Goal: Information Seeking & Learning: Learn about a topic

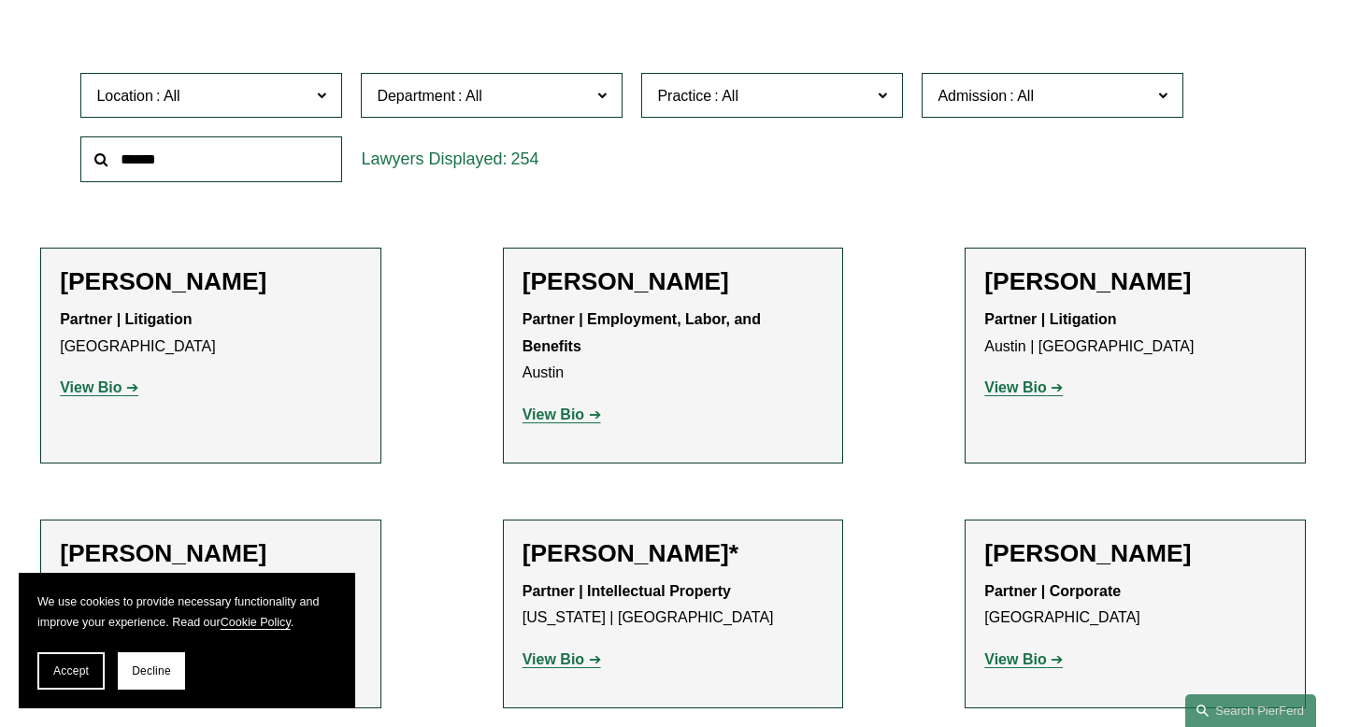
scroll to position [546, 0]
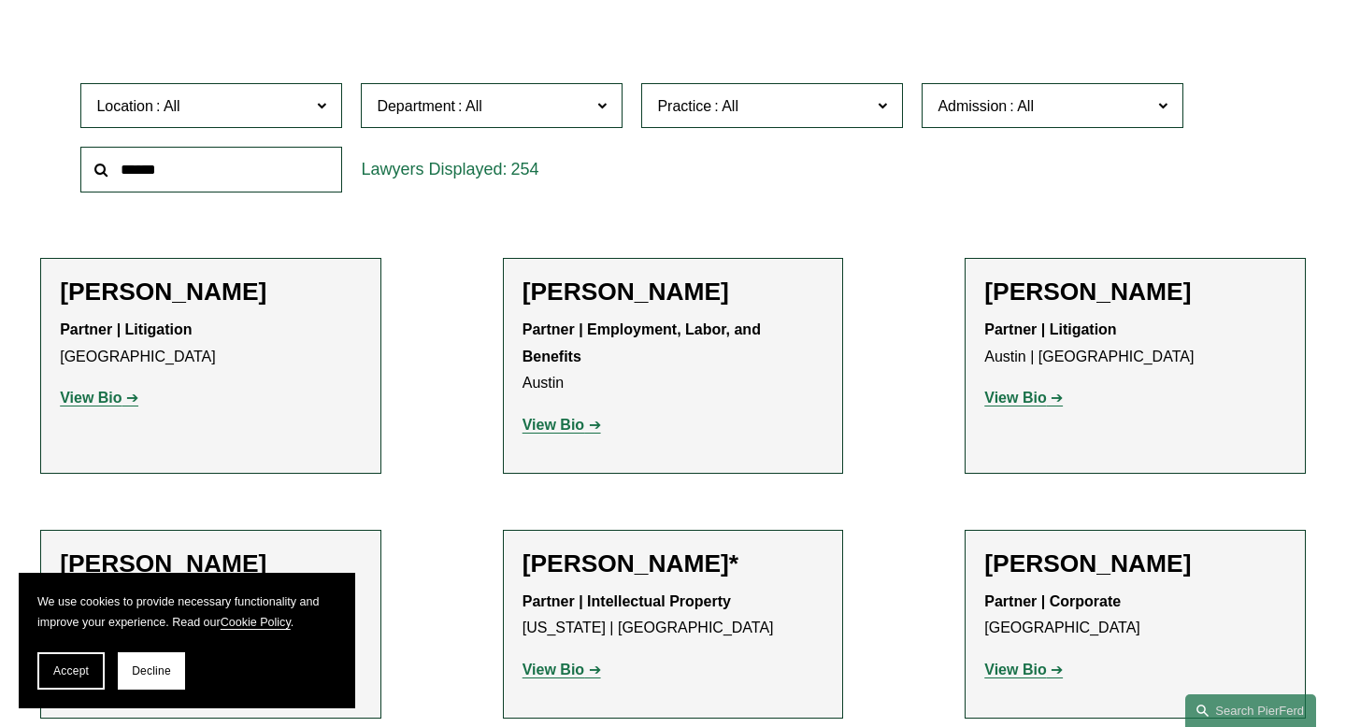
click at [278, 173] on input "text" at bounding box center [211, 170] width 262 height 46
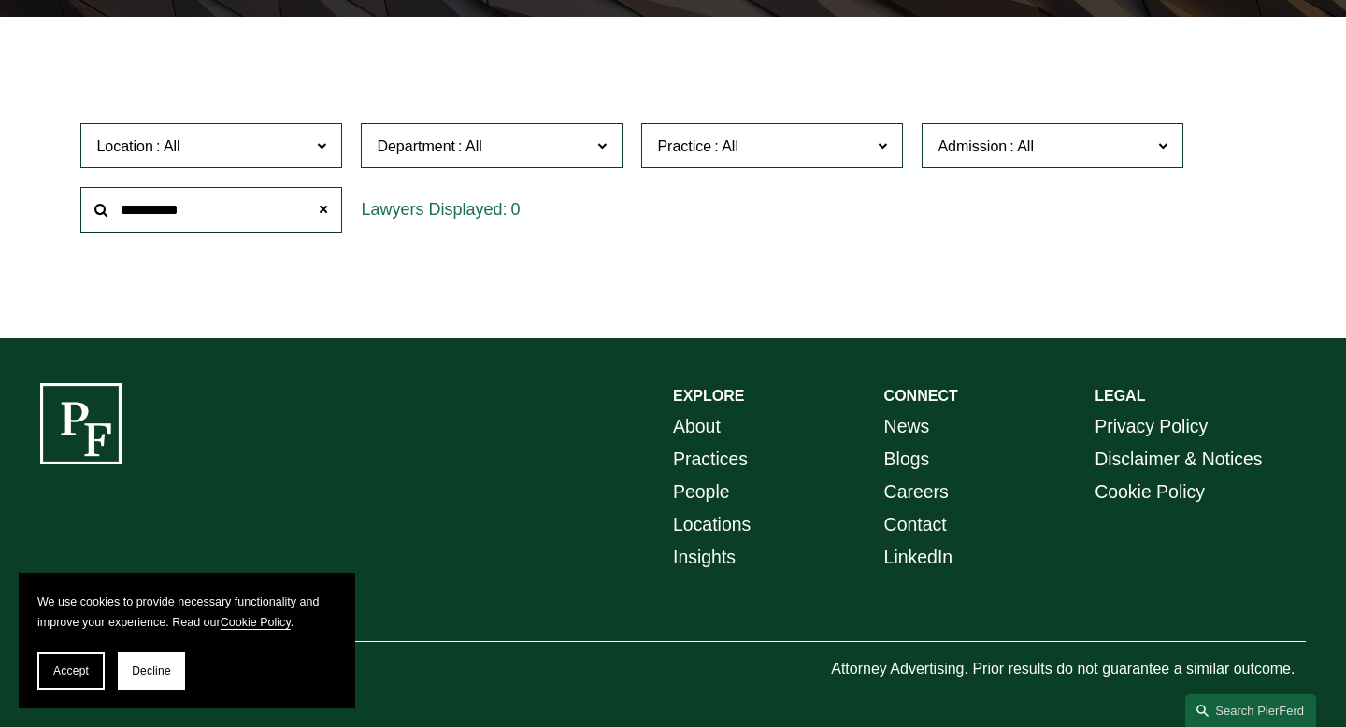
scroll to position [506, 0]
type input "**********"
click at [323, 201] on span at bounding box center [323, 210] width 37 height 37
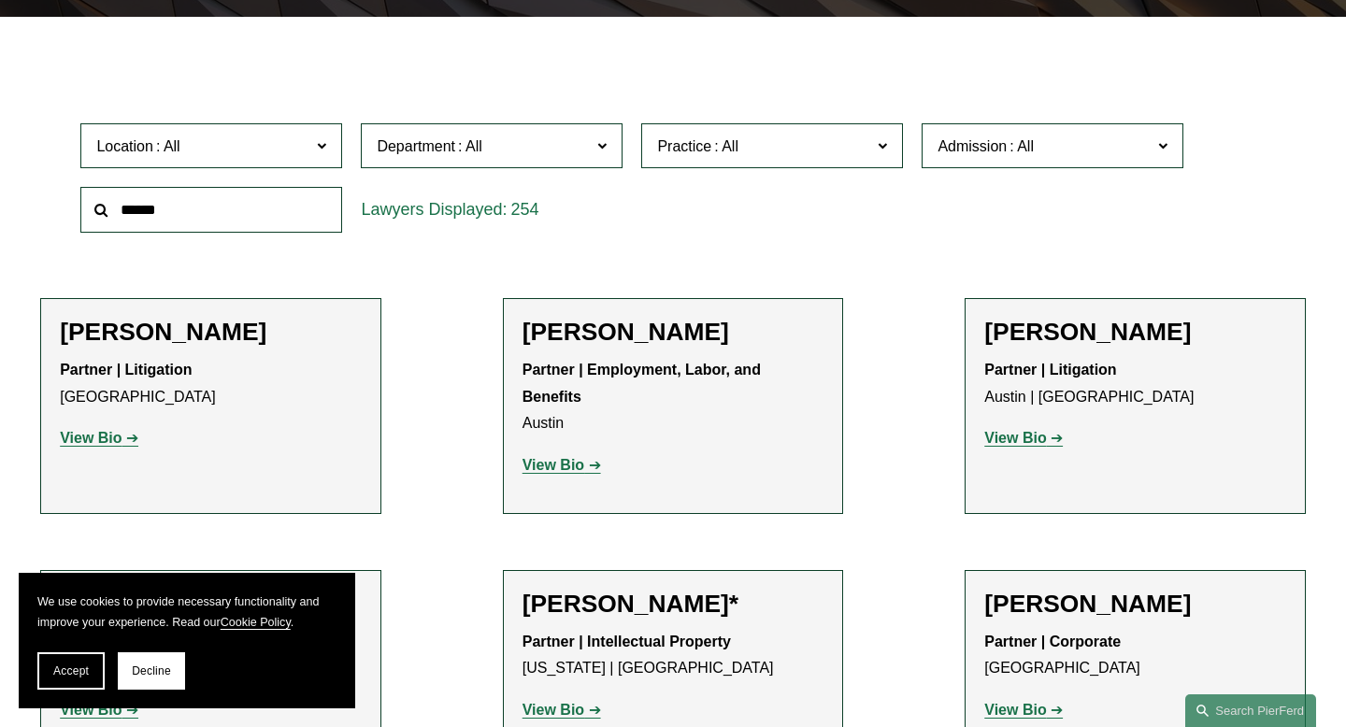
click at [325, 212] on input "text" at bounding box center [211, 210] width 262 height 46
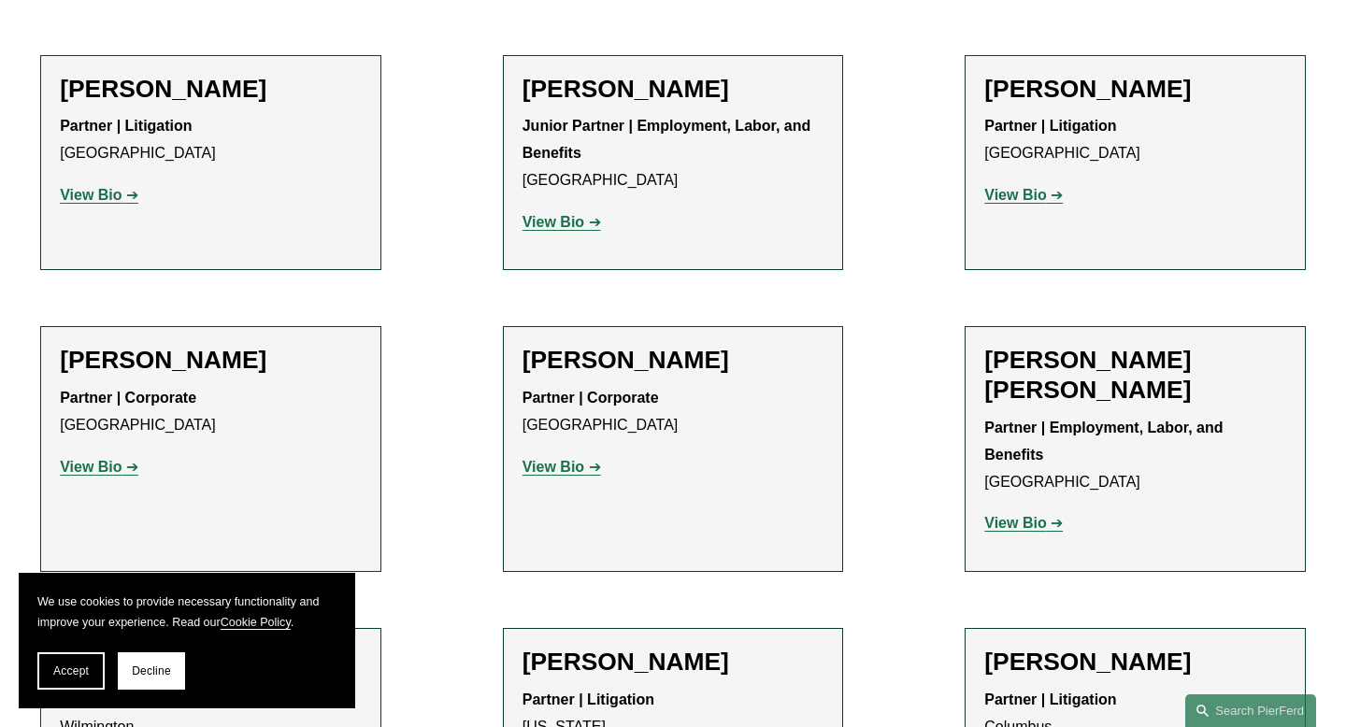
scroll to position [3736, 0]
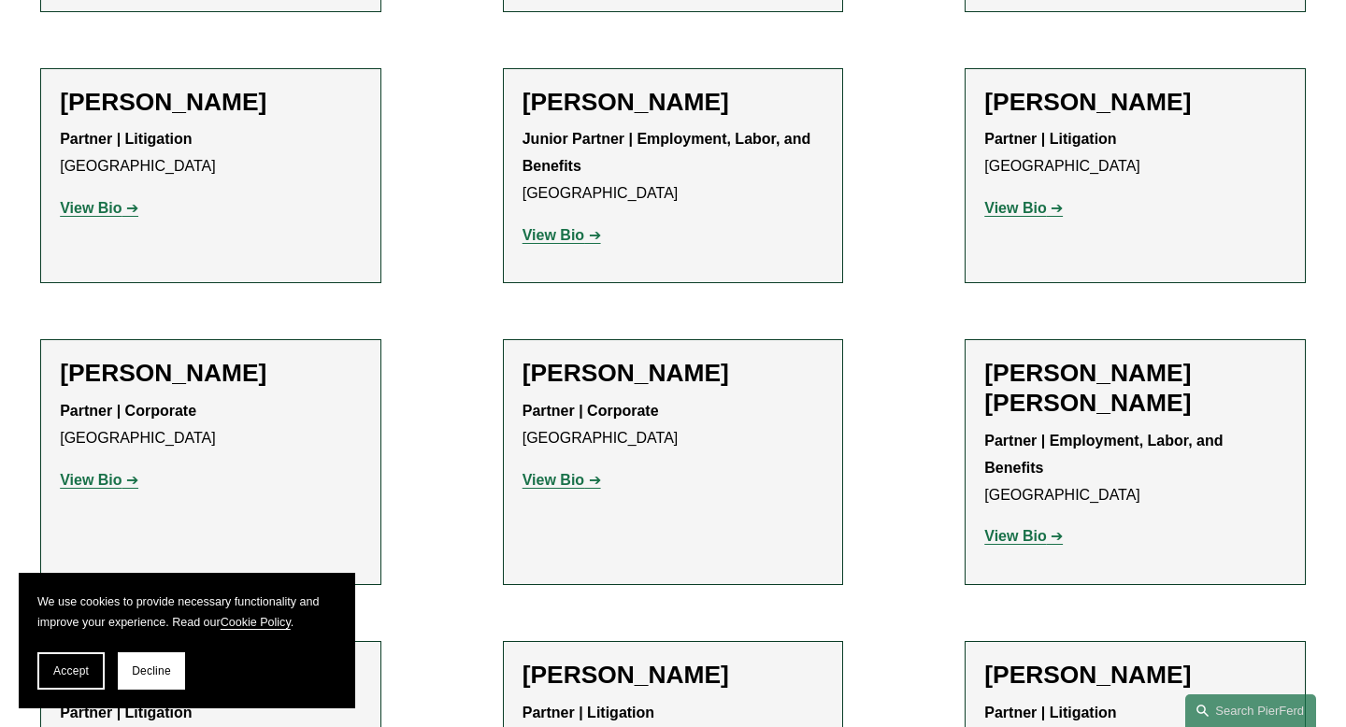
click at [571, 472] on strong "View Bio" at bounding box center [554, 480] width 62 height 16
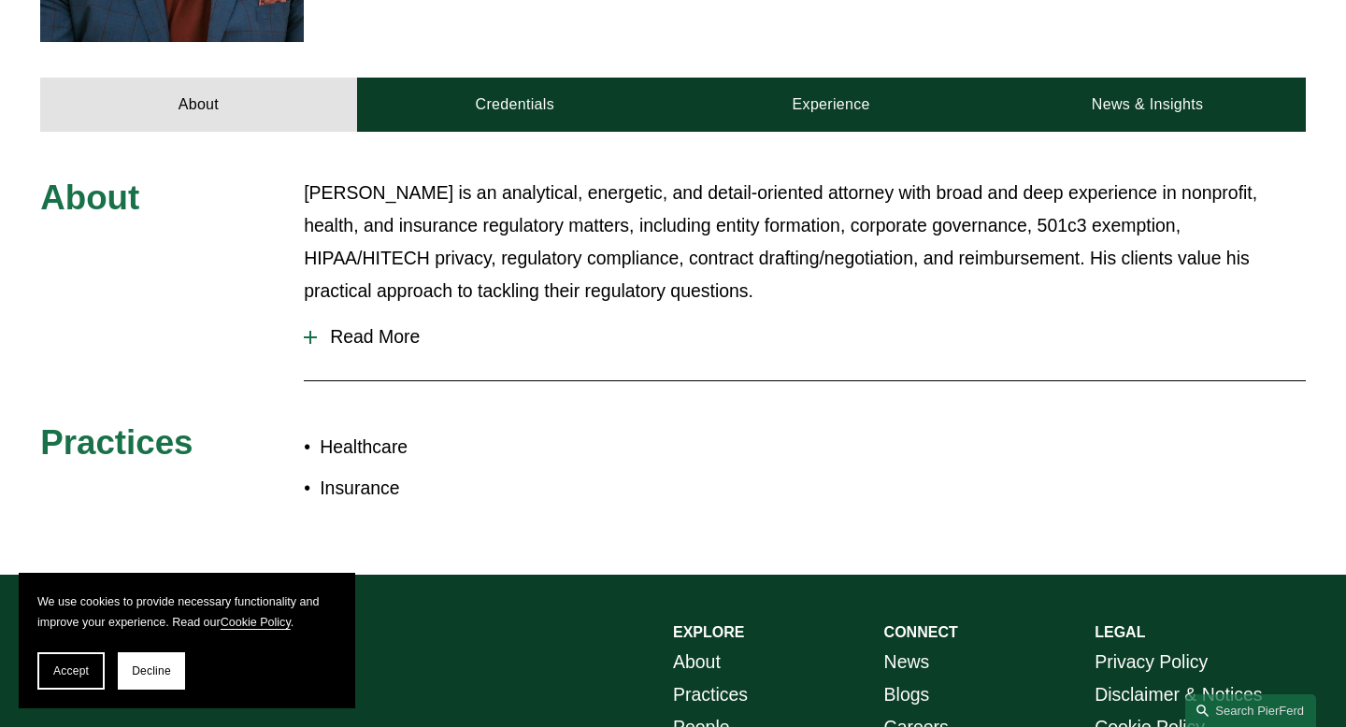
scroll to position [770, 0]
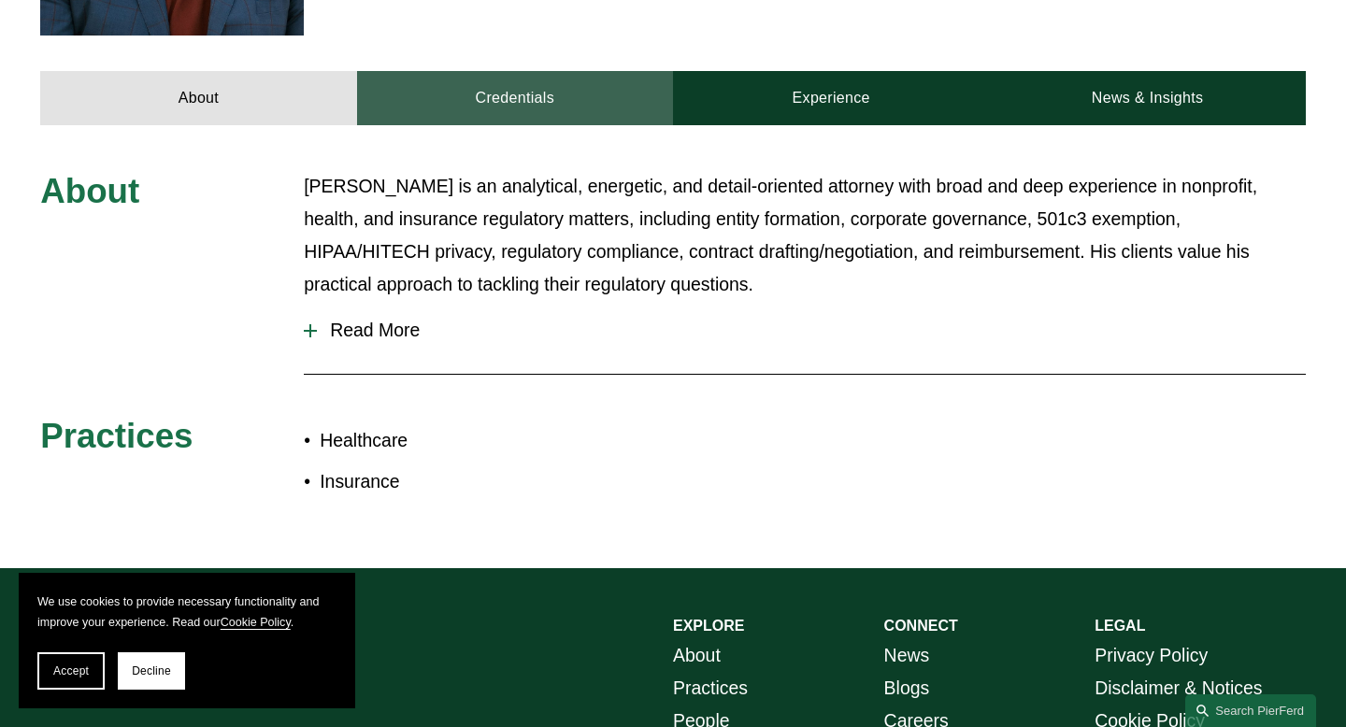
click at [554, 80] on link "Credentials" at bounding box center [515, 98] width 316 height 54
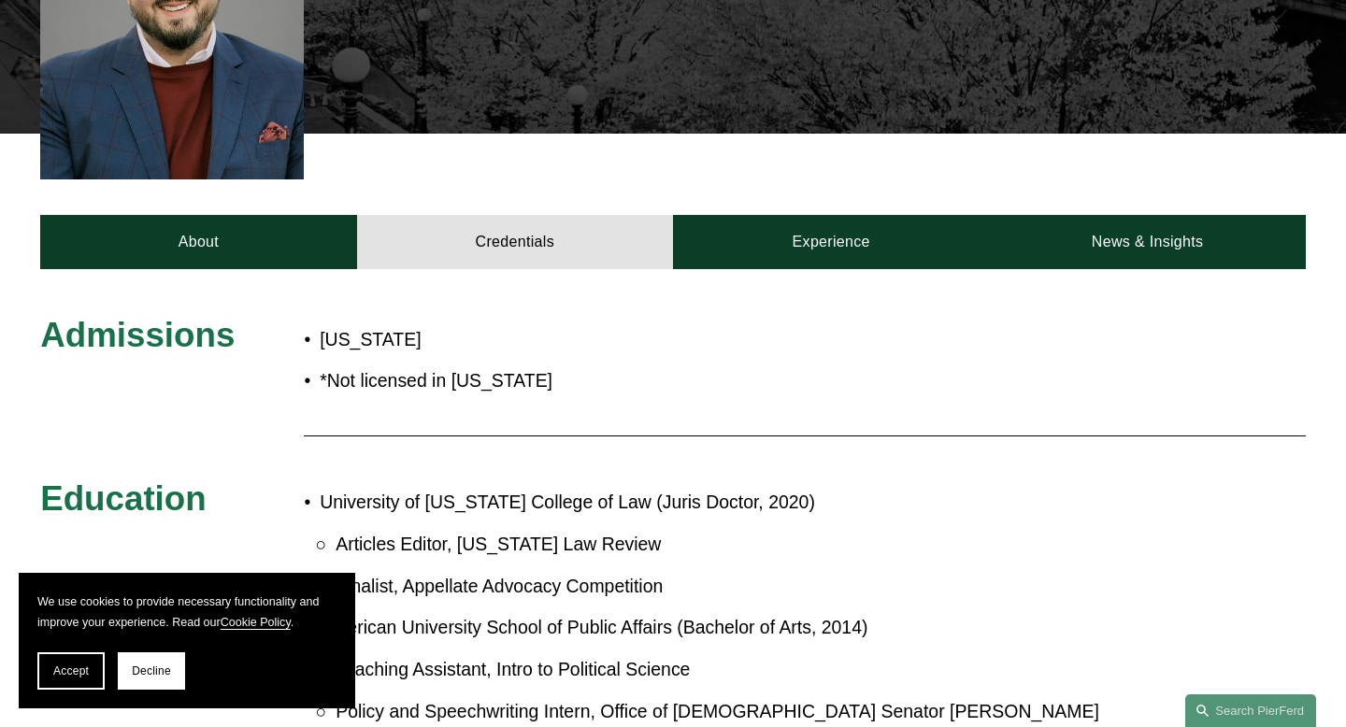
scroll to position [624, 0]
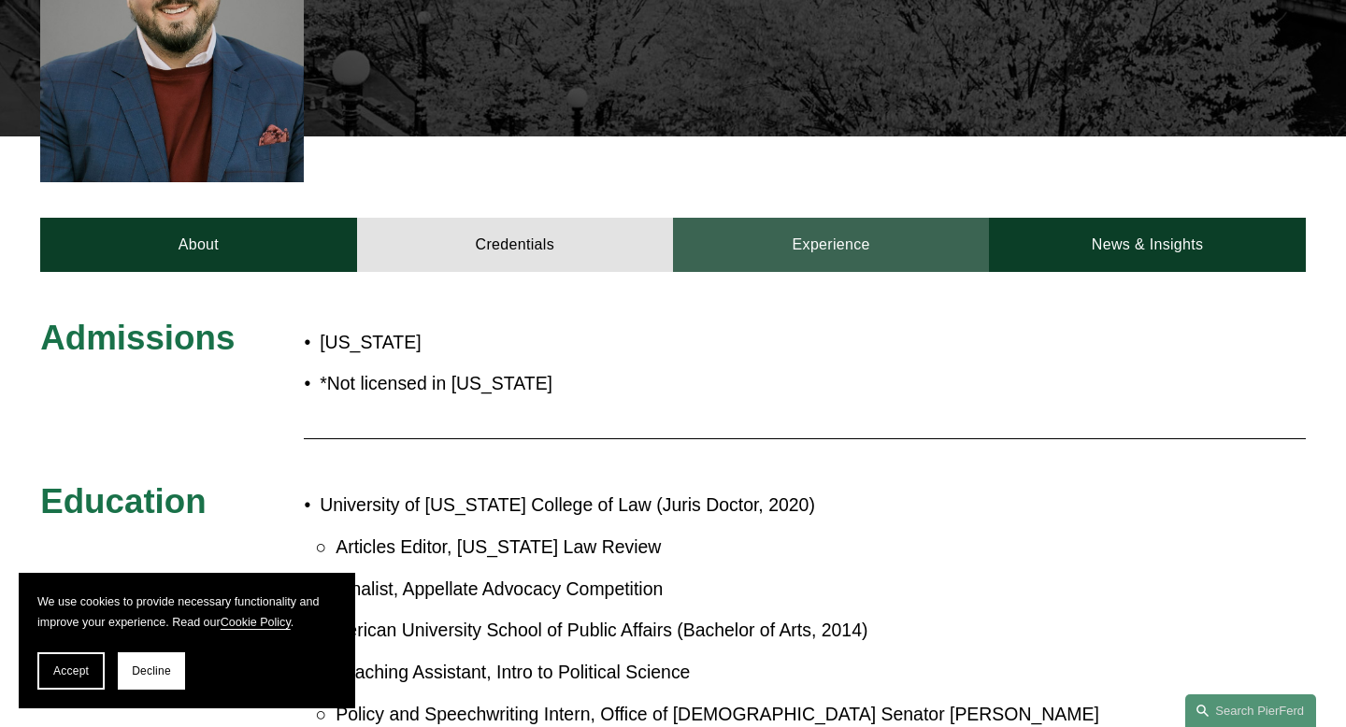
click at [800, 218] on link "Experience" at bounding box center [831, 245] width 316 height 54
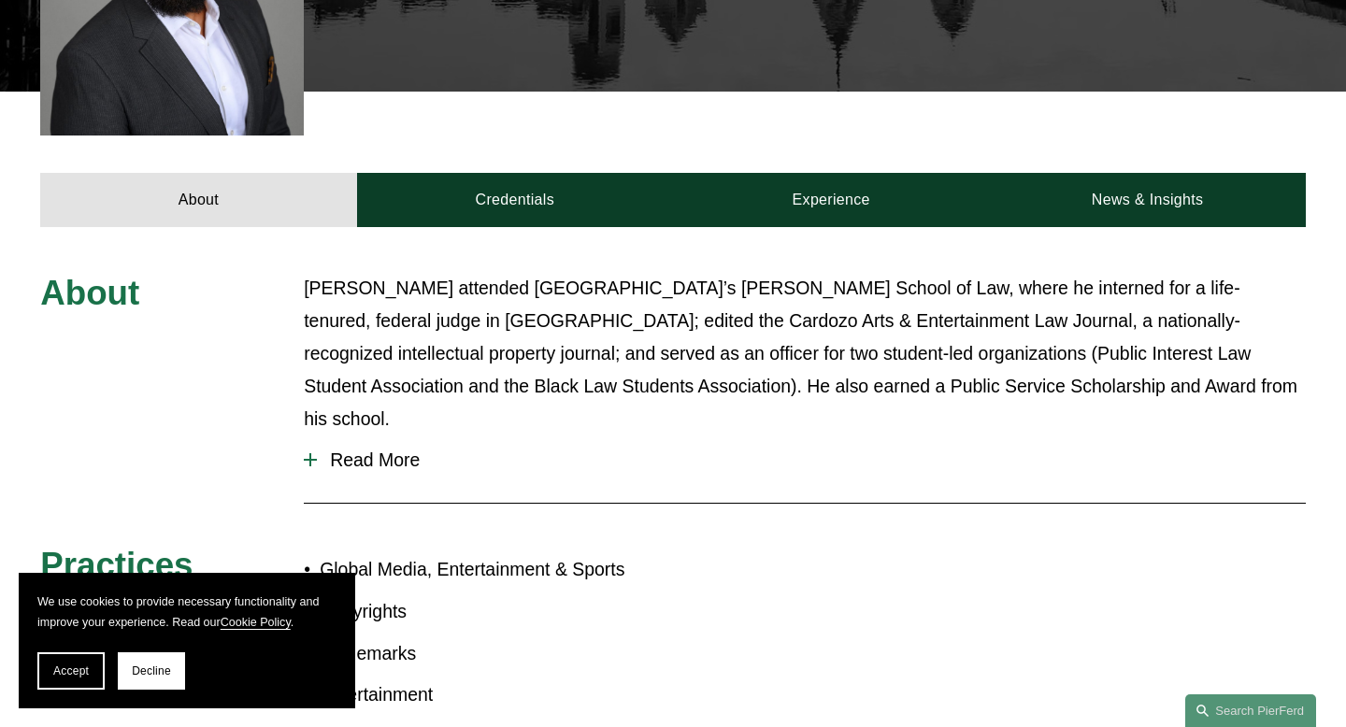
scroll to position [653, 0]
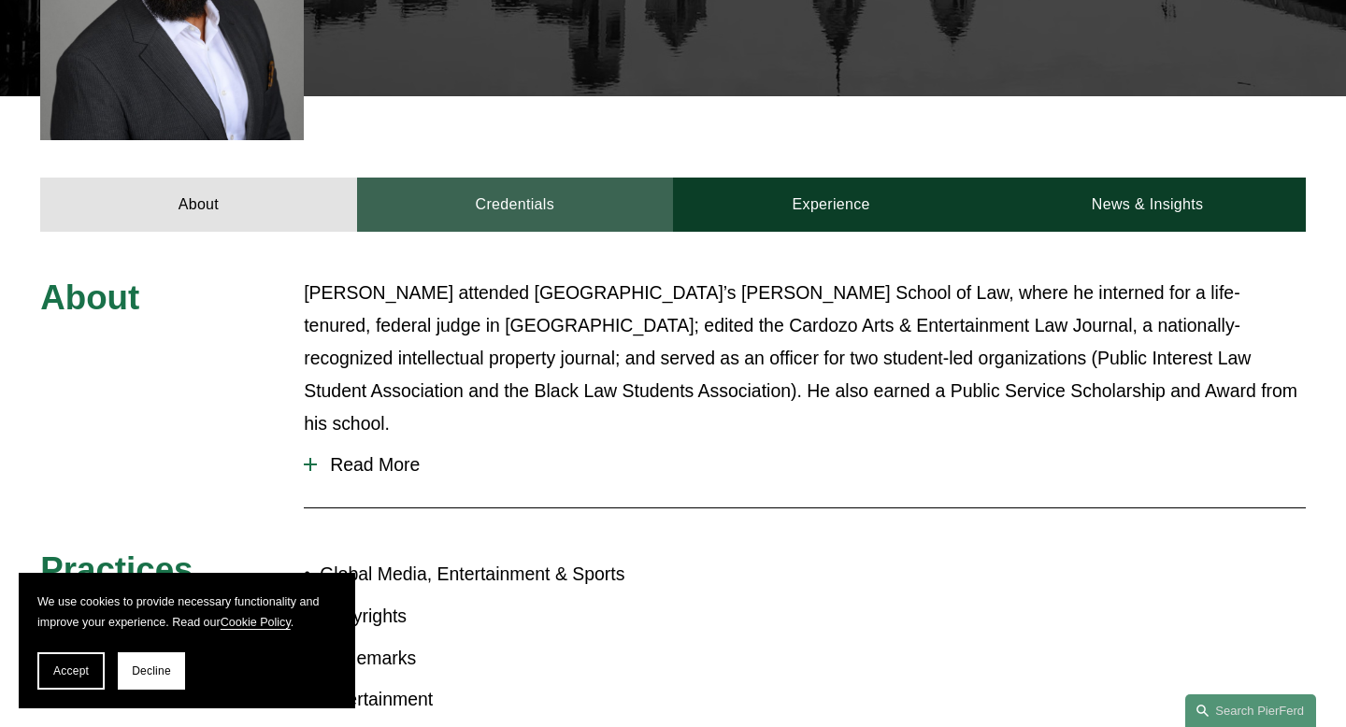
click at [593, 199] on link "Credentials" at bounding box center [515, 205] width 316 height 54
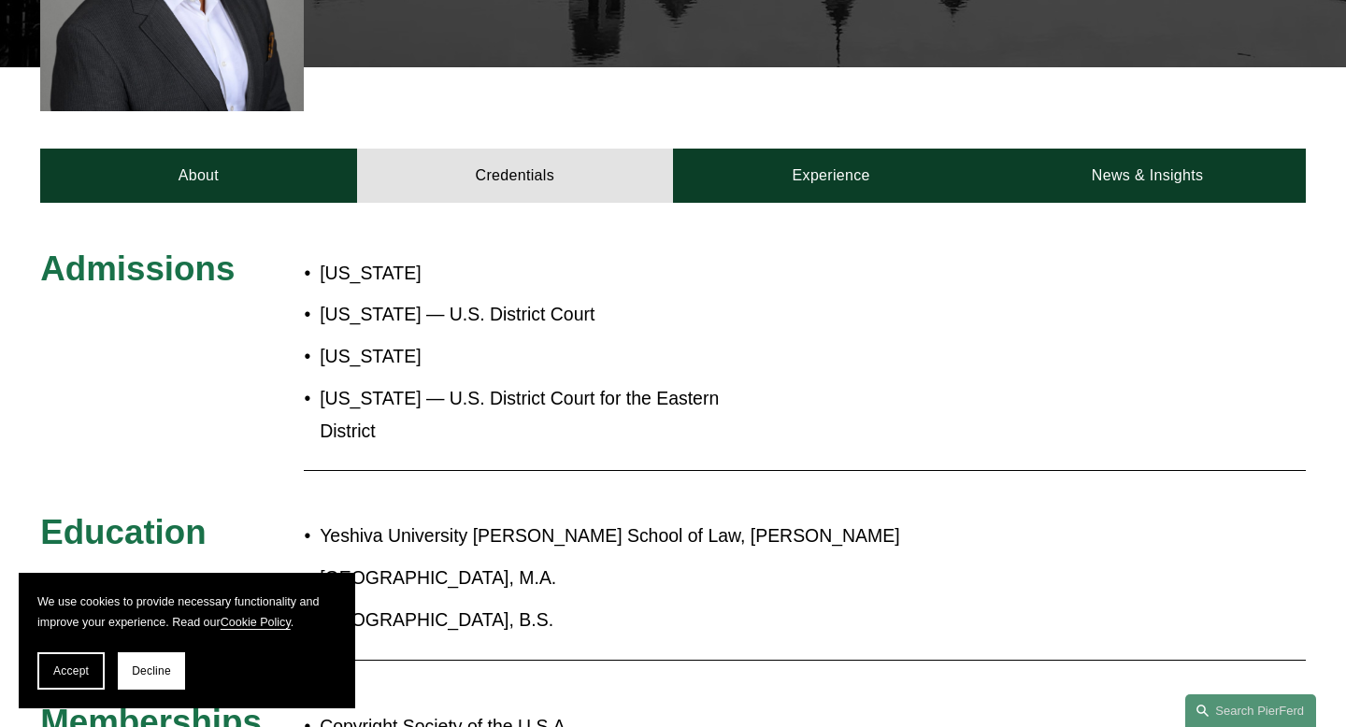
scroll to position [684, 0]
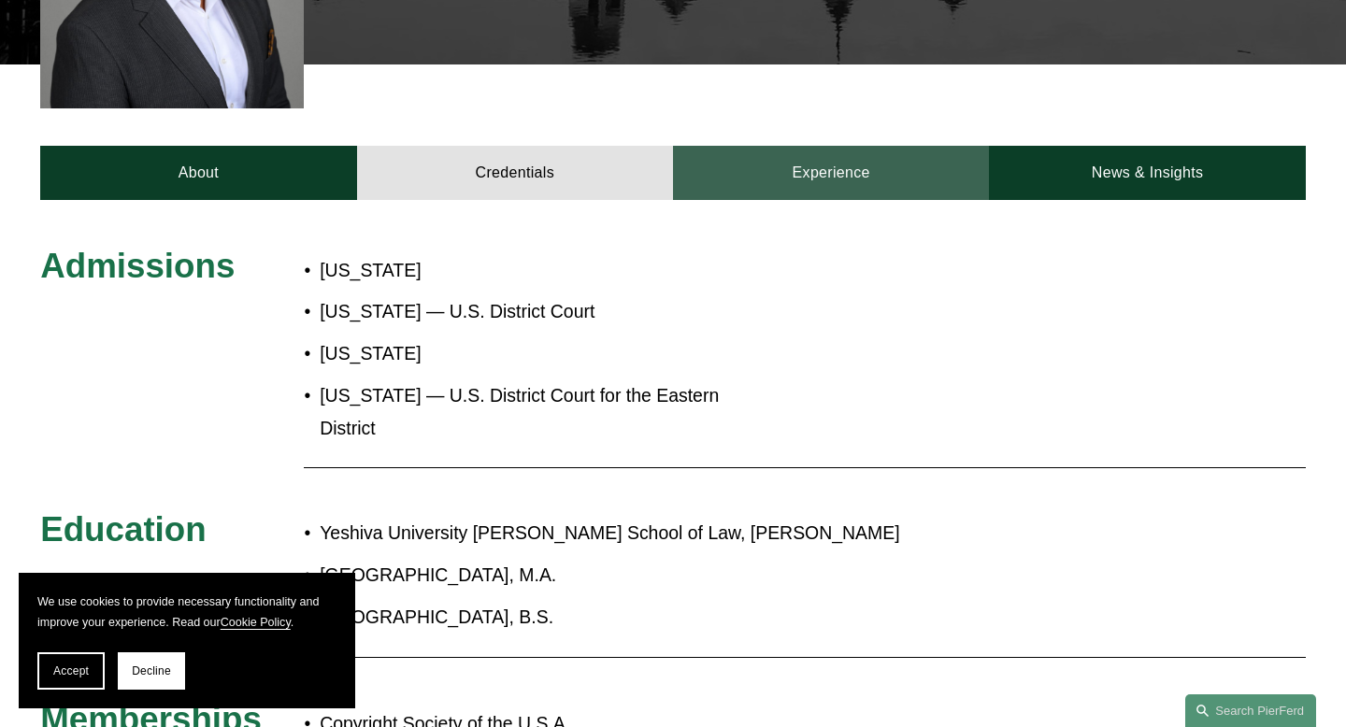
click at [792, 146] on link "Experience" at bounding box center [831, 173] width 316 height 54
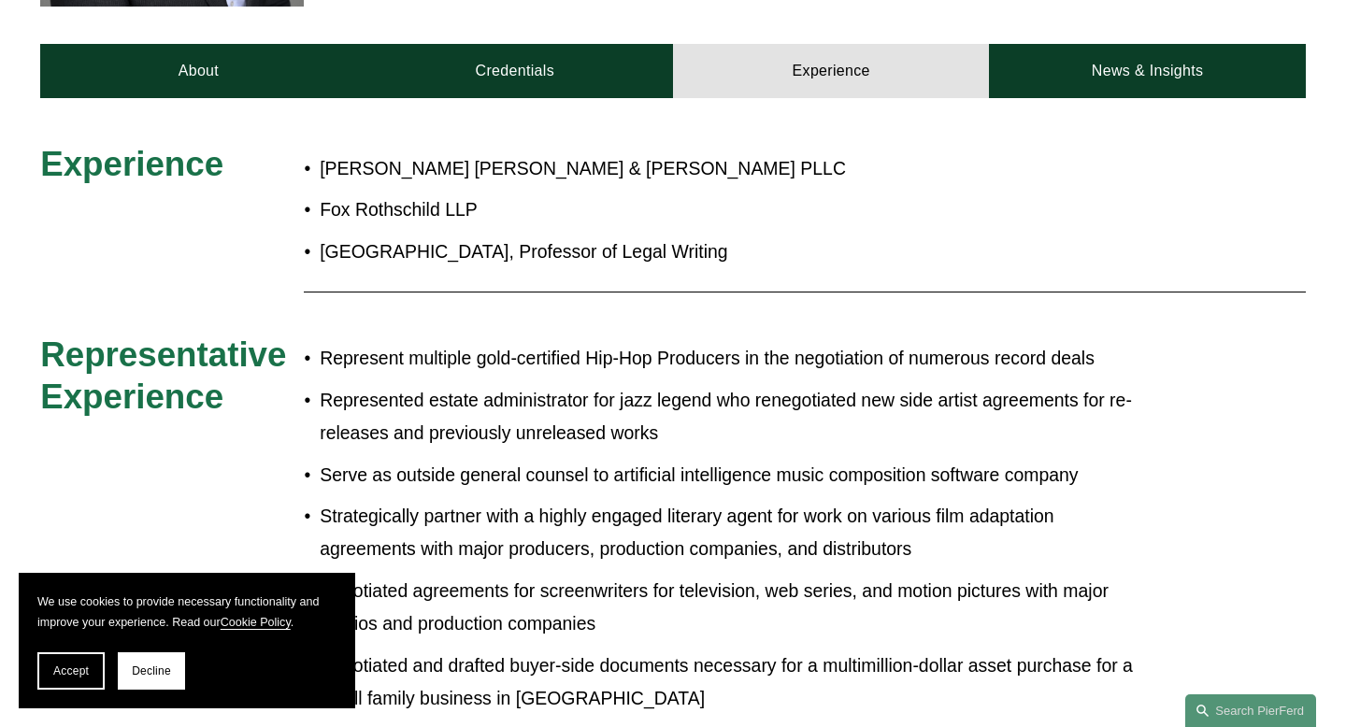
scroll to position [750, 0]
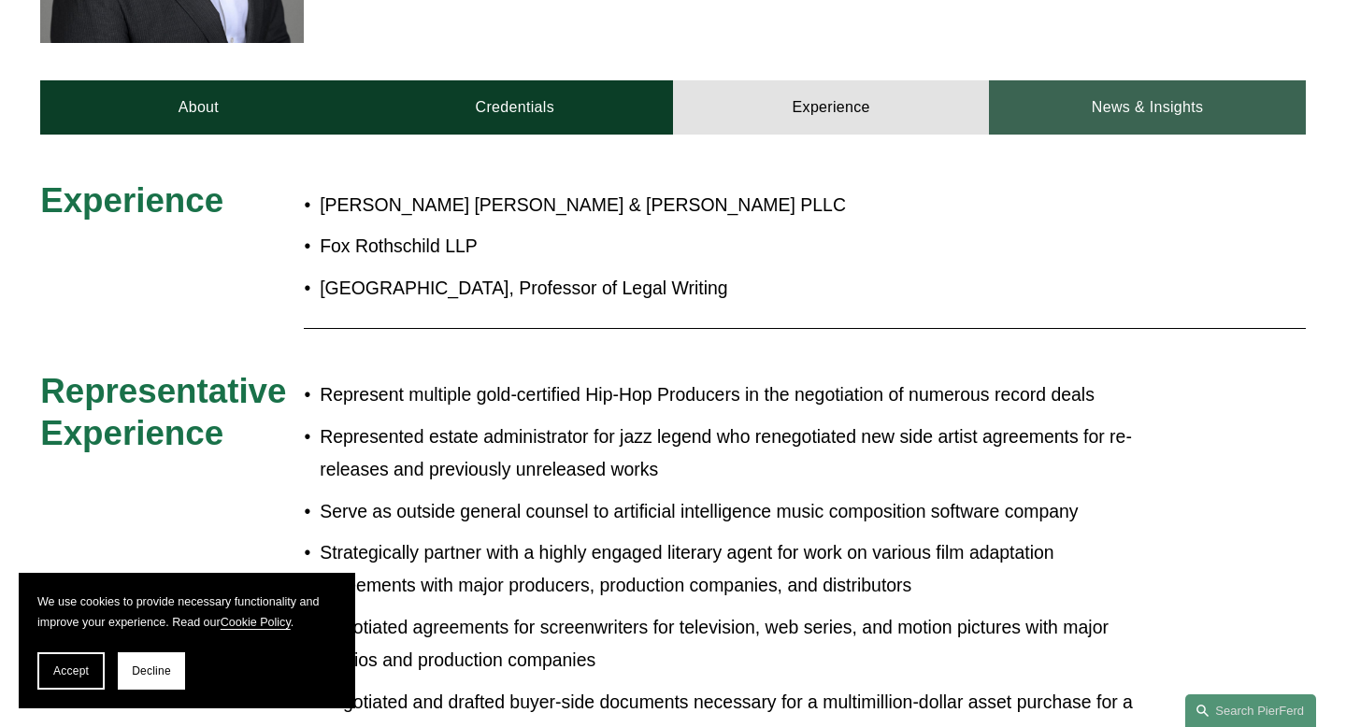
click at [1094, 101] on link "News & Insights" at bounding box center [1147, 107] width 316 height 54
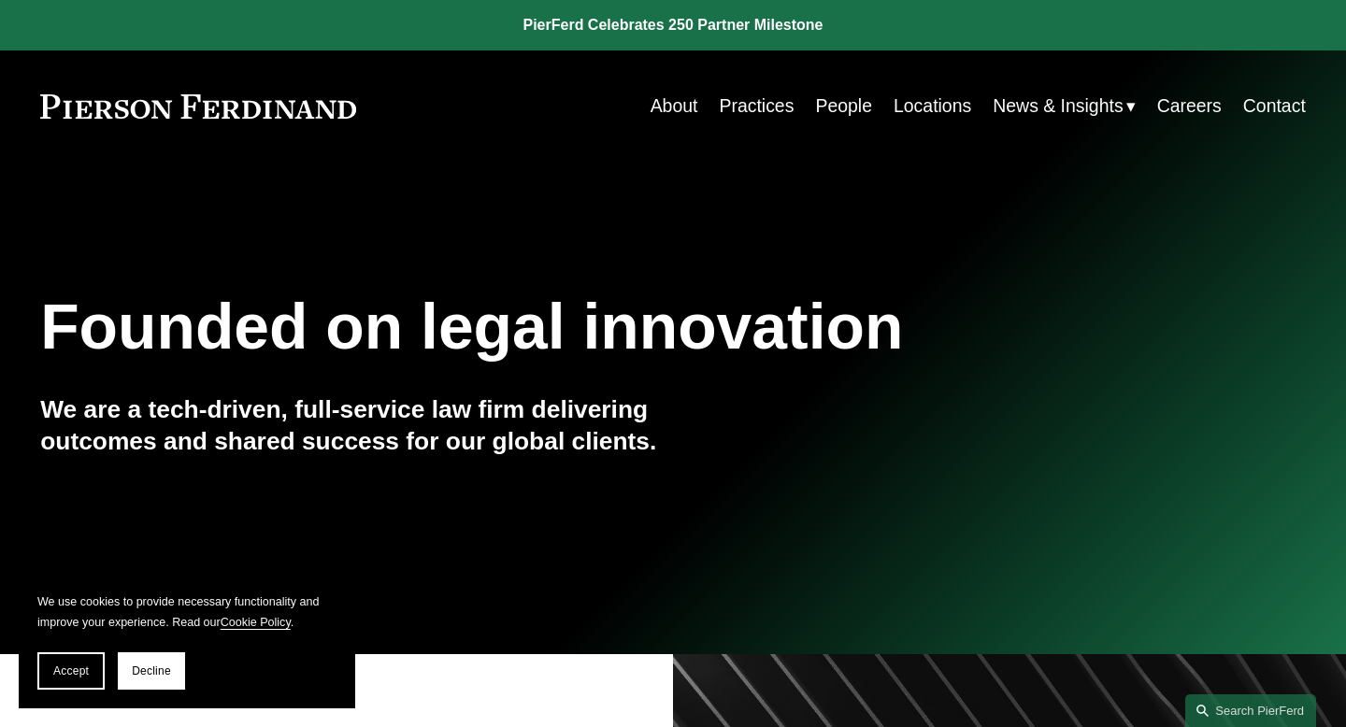
click at [843, 118] on link "People" at bounding box center [843, 106] width 57 height 36
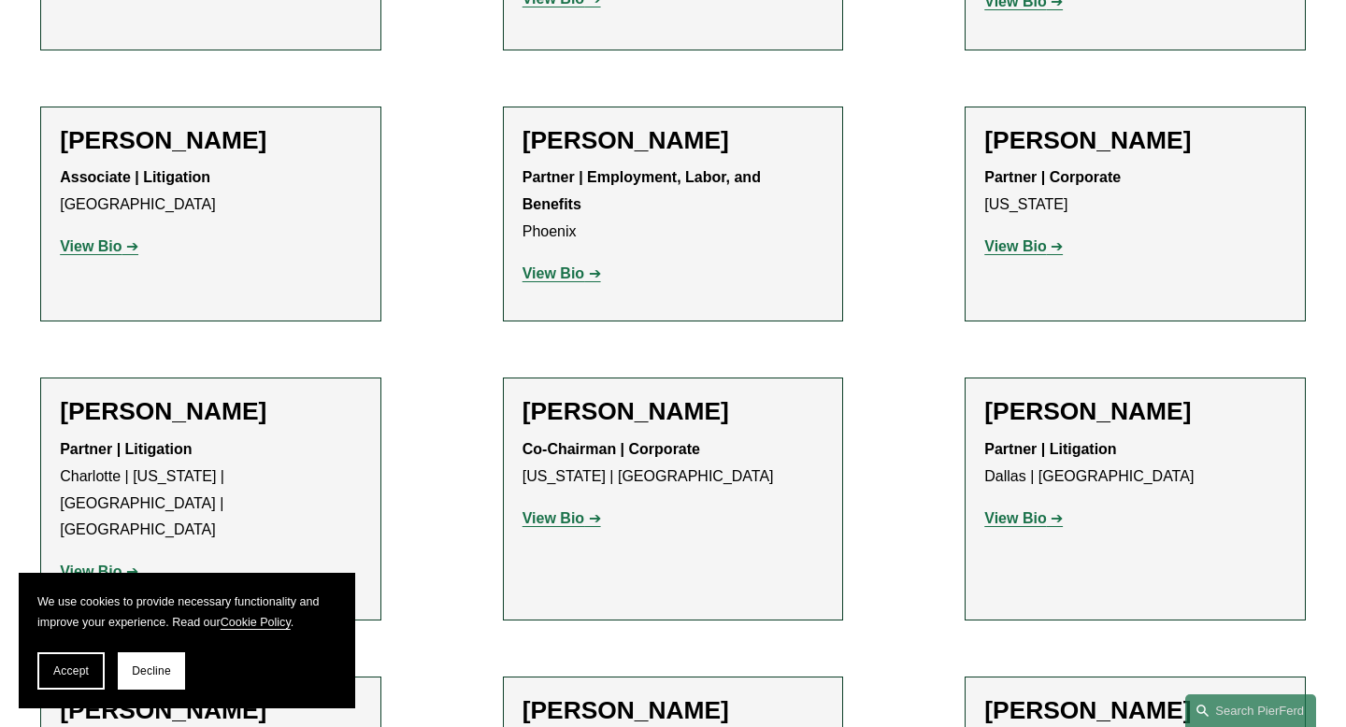
scroll to position [17253, 0]
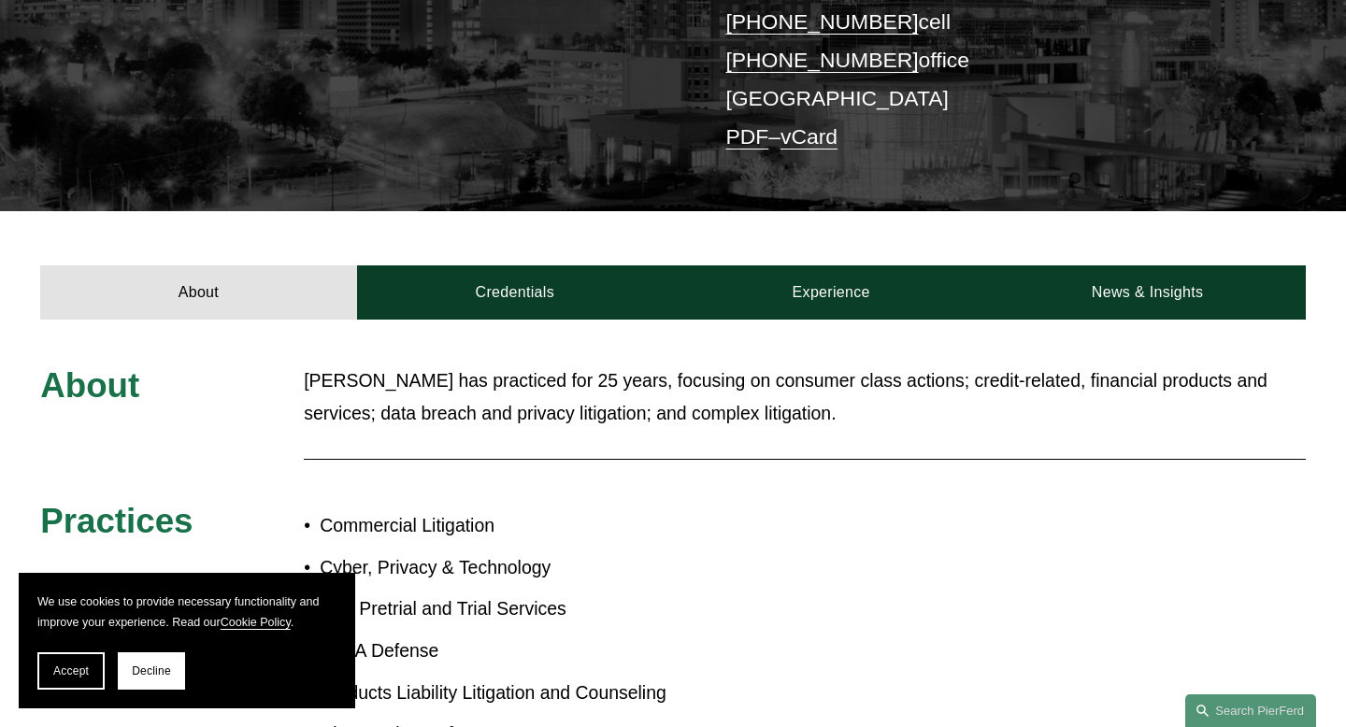
scroll to position [481, 0]
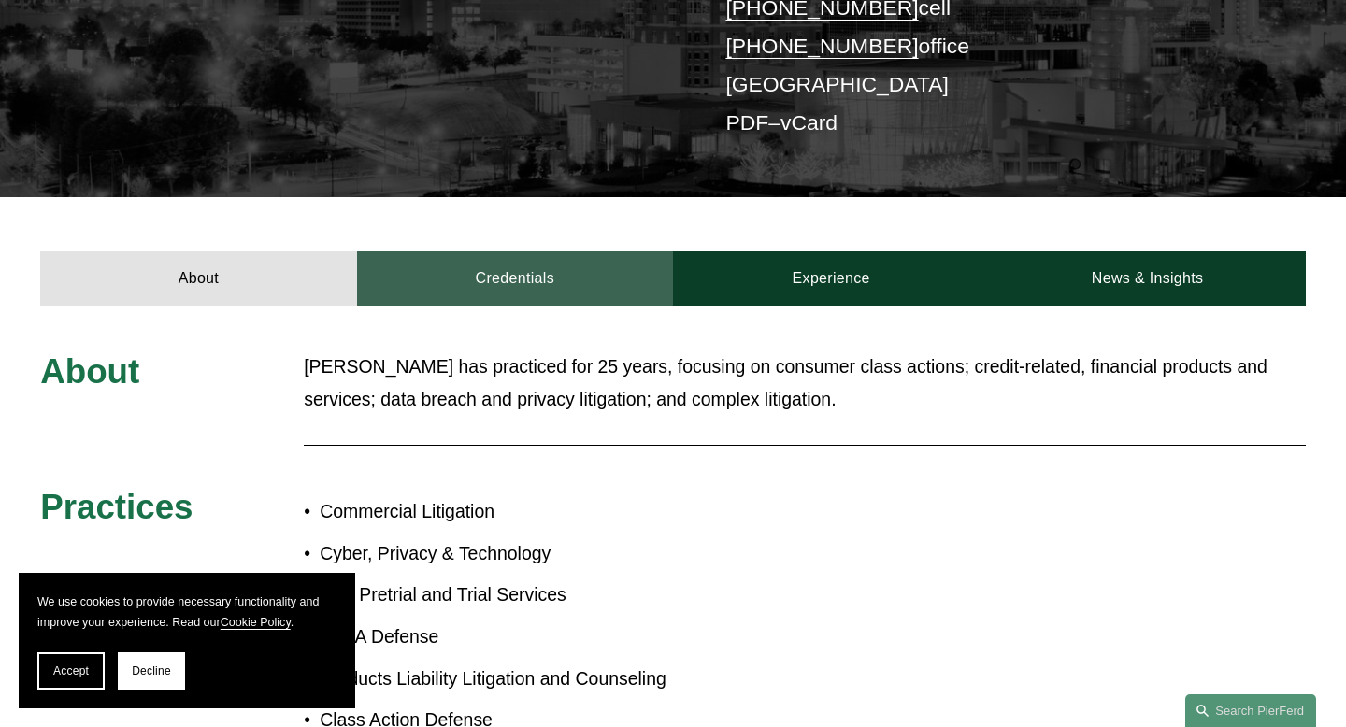
click at [541, 251] on link "Credentials" at bounding box center [515, 278] width 316 height 54
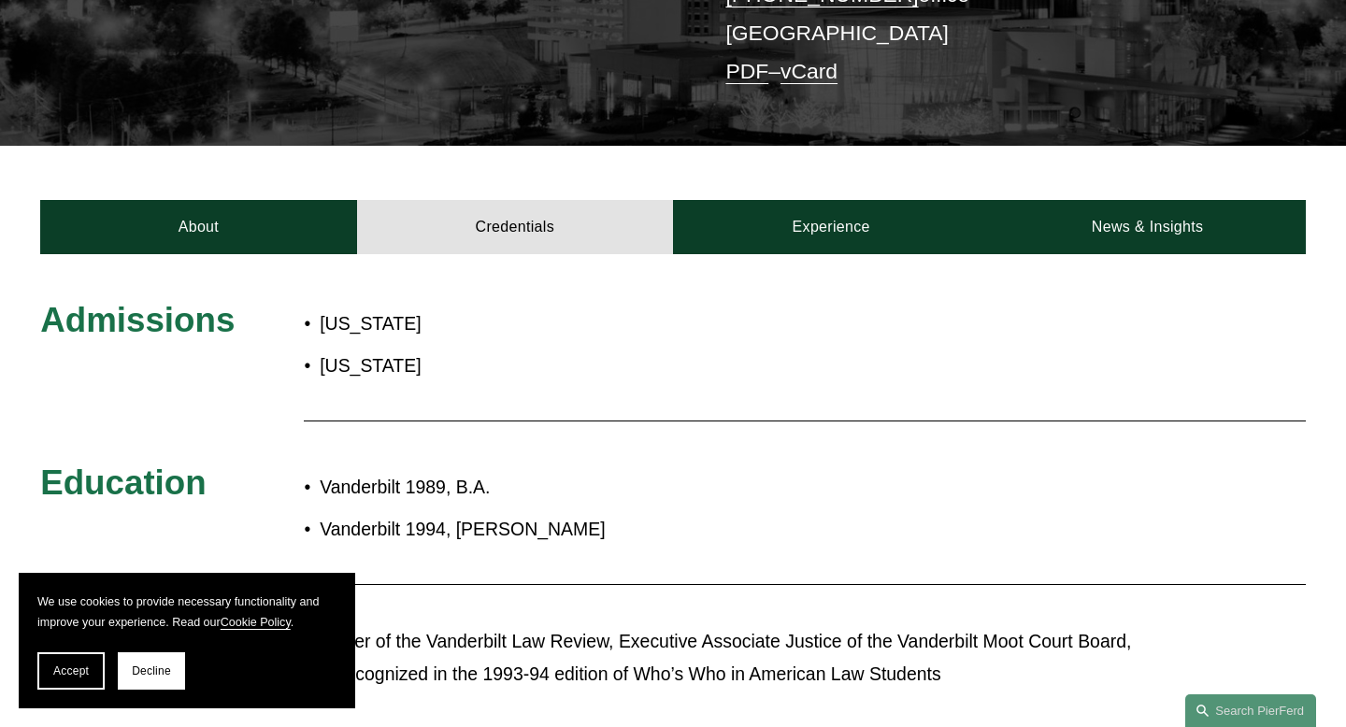
scroll to position [542, 0]
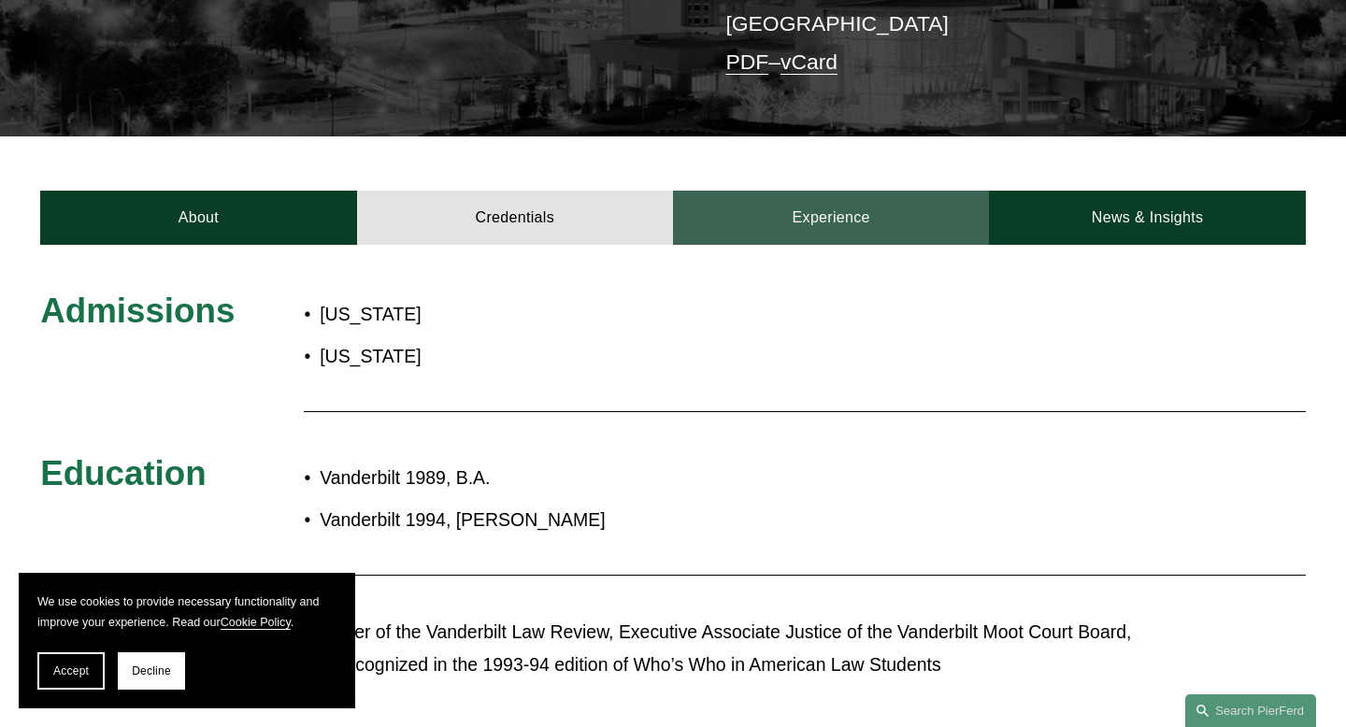
click at [785, 191] on link "Experience" at bounding box center [831, 218] width 316 height 54
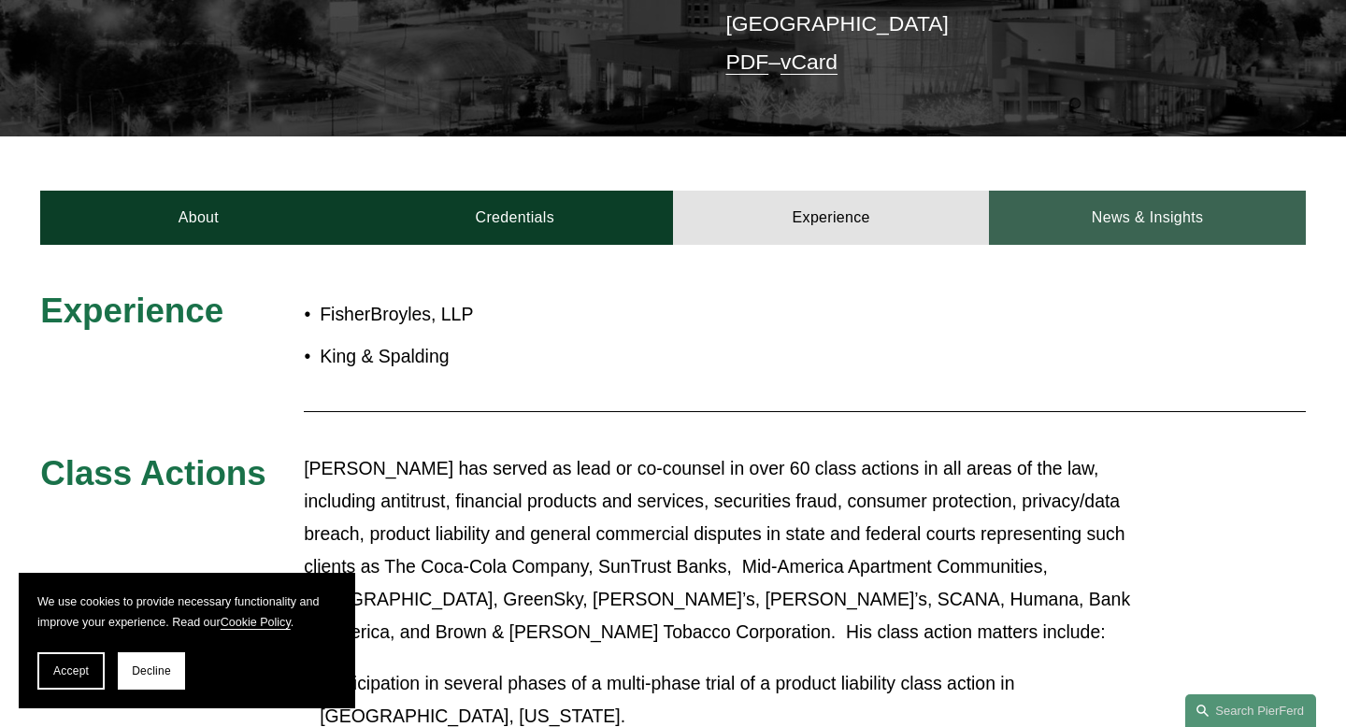
click at [1018, 191] on link "News & Insights" at bounding box center [1147, 218] width 316 height 54
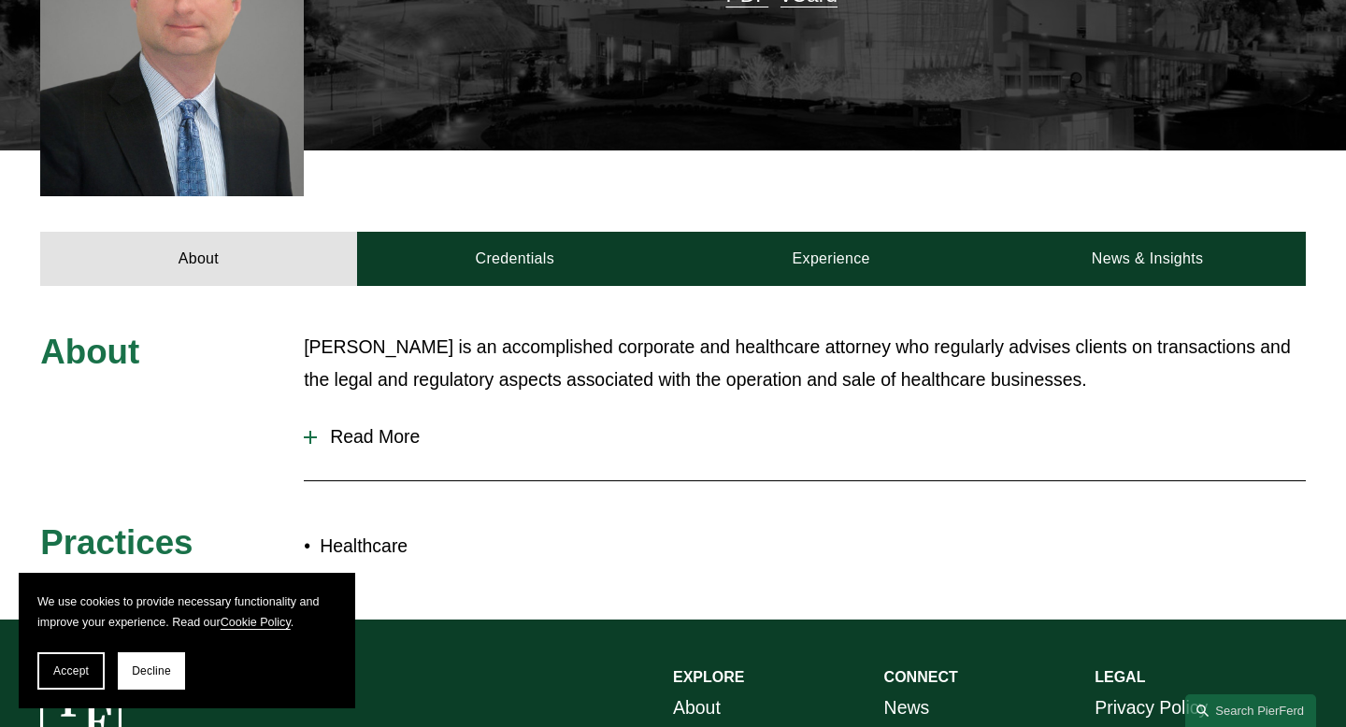
scroll to position [623, 0]
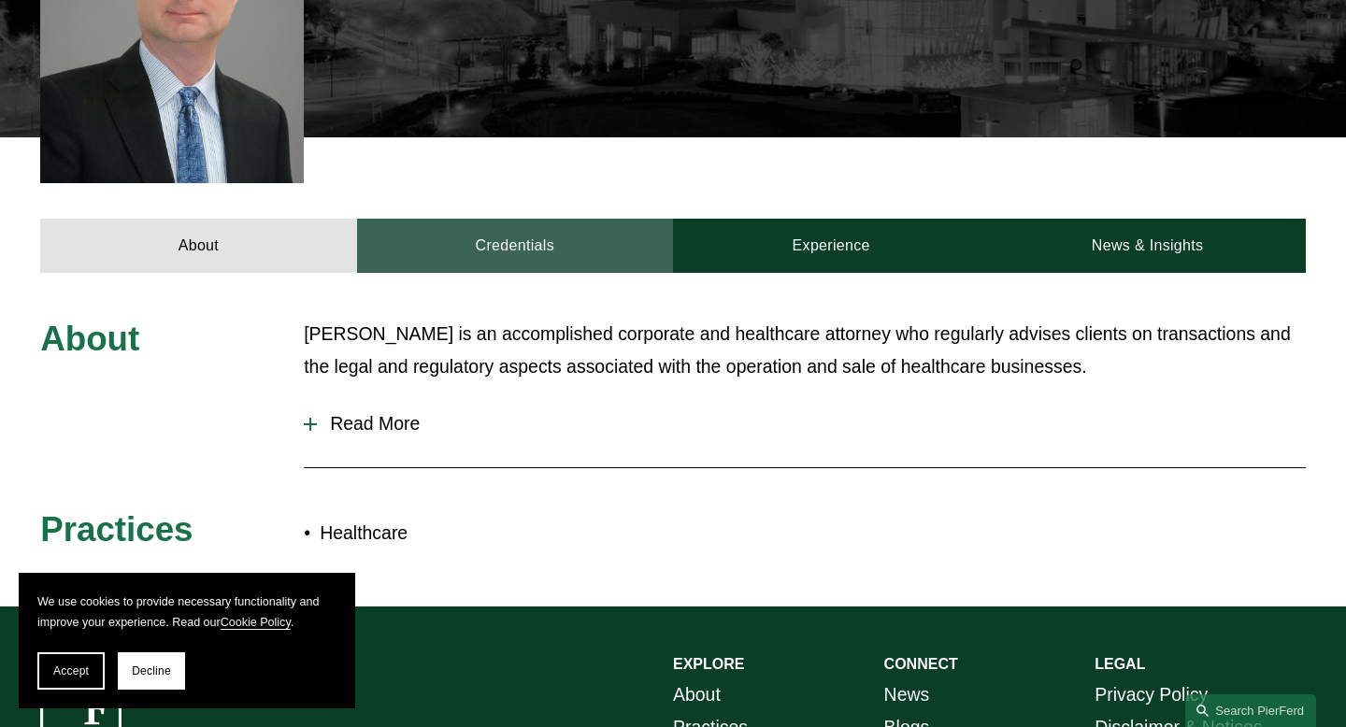
click at [547, 219] on link "Credentials" at bounding box center [515, 246] width 316 height 54
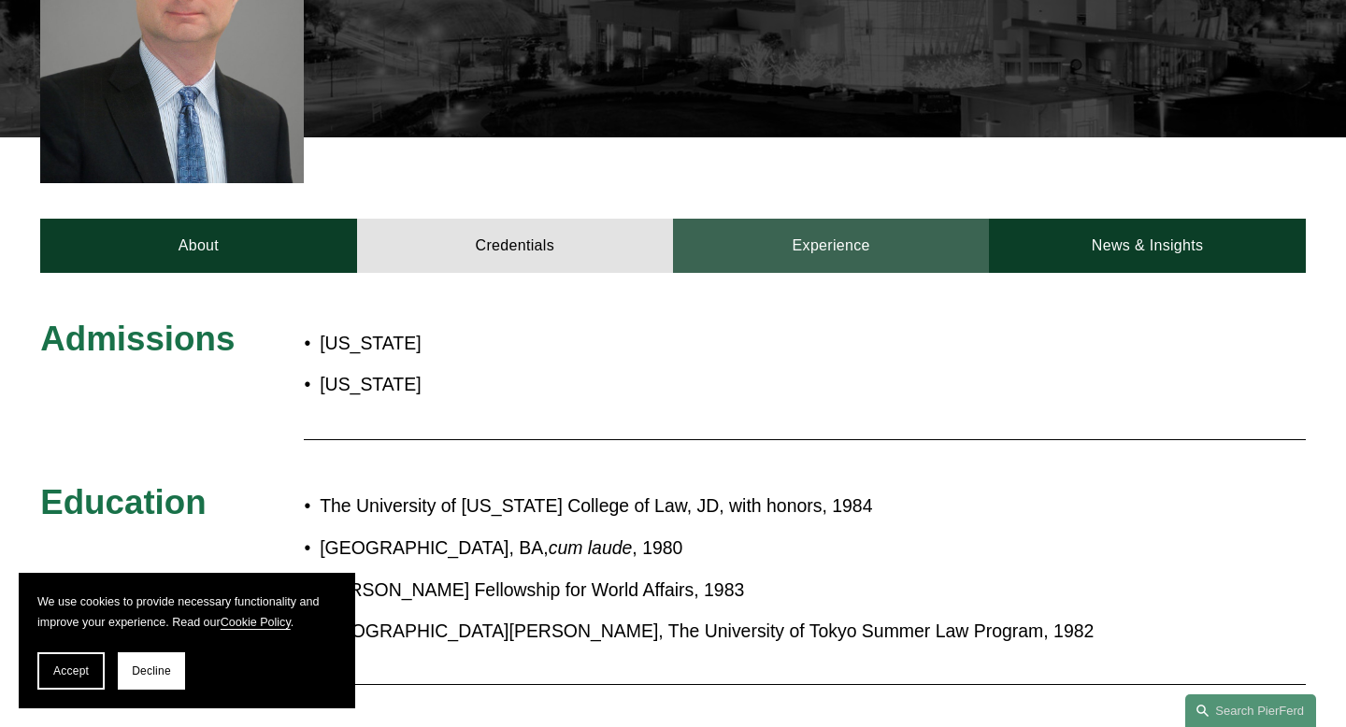
click at [764, 231] on link "Experience" at bounding box center [831, 246] width 316 height 54
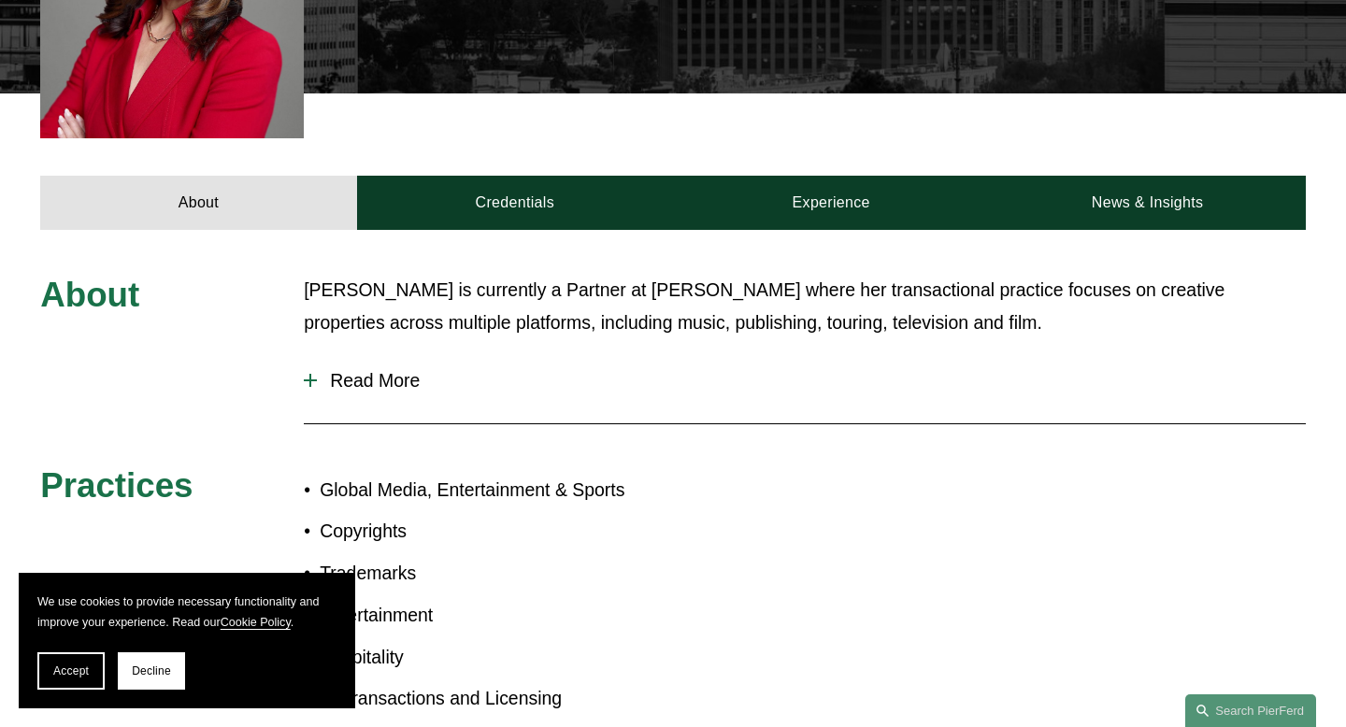
scroll to position [739, 0]
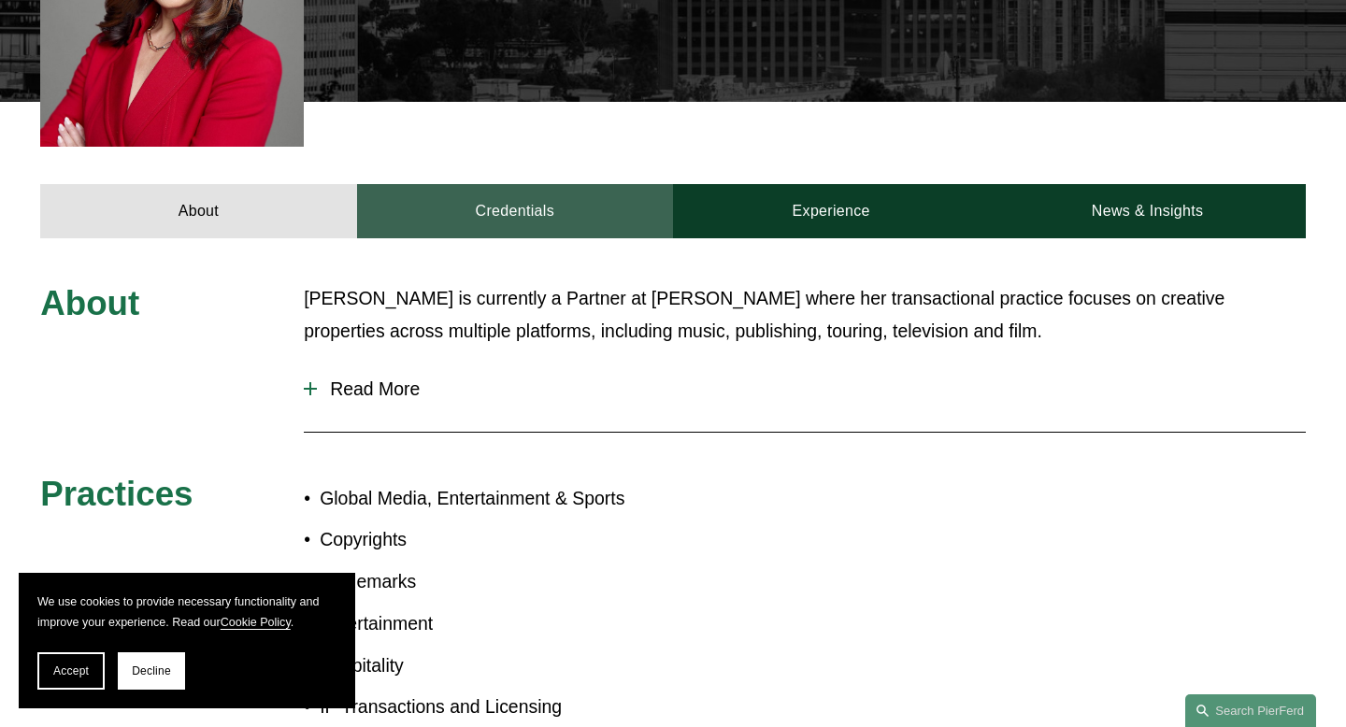
click at [503, 184] on link "Credentials" at bounding box center [515, 211] width 316 height 54
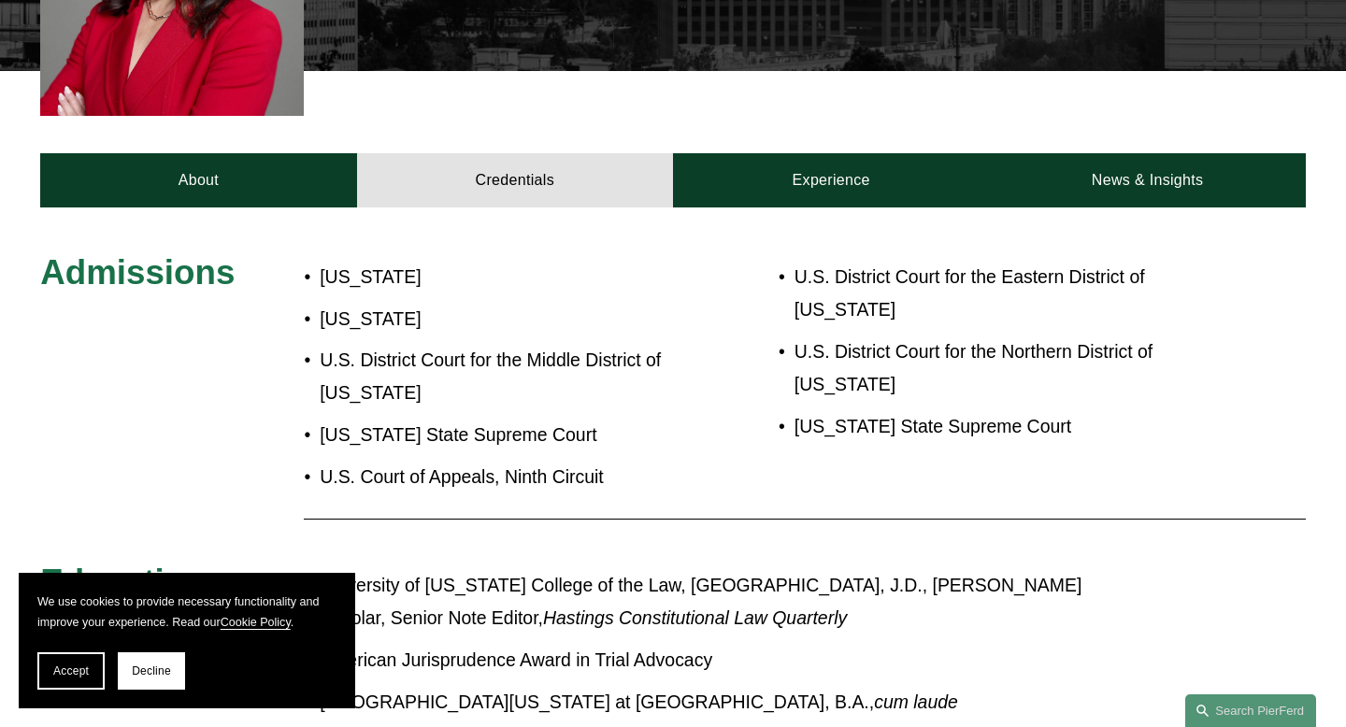
scroll to position [697, 0]
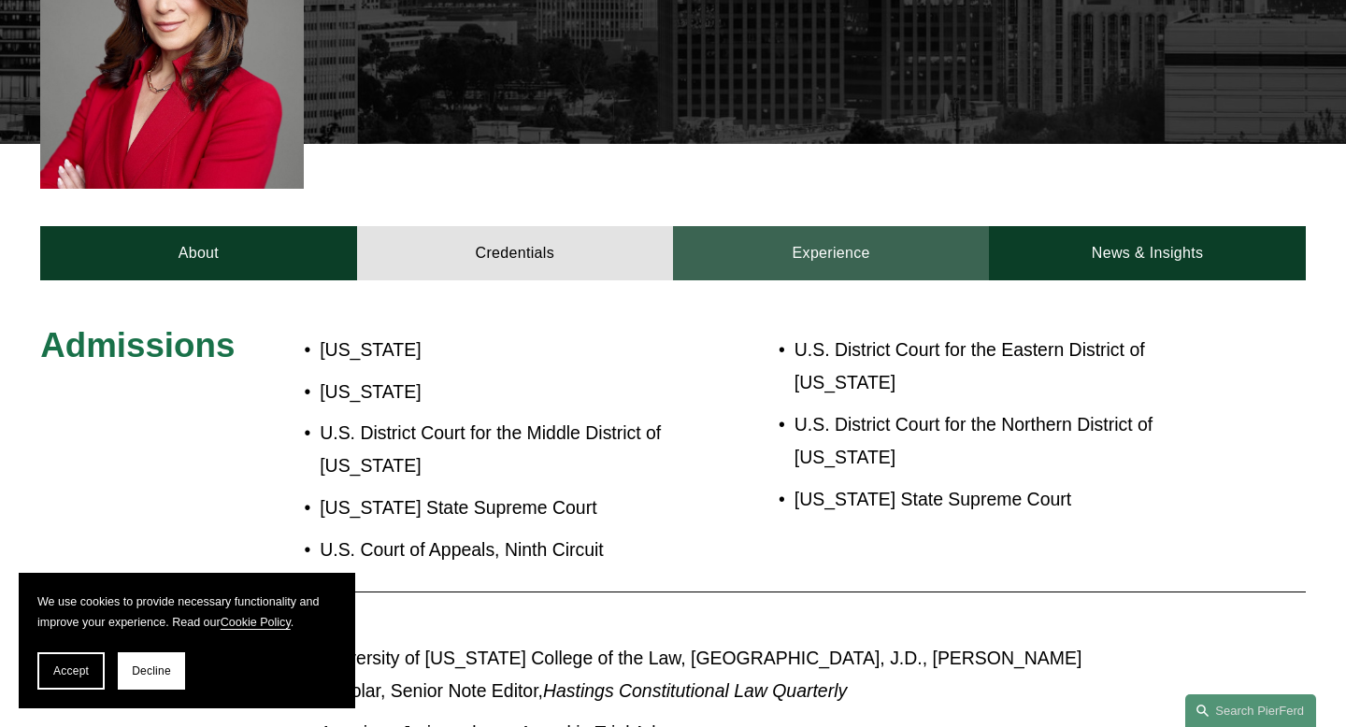
click at [820, 226] on link "Experience" at bounding box center [831, 253] width 316 height 54
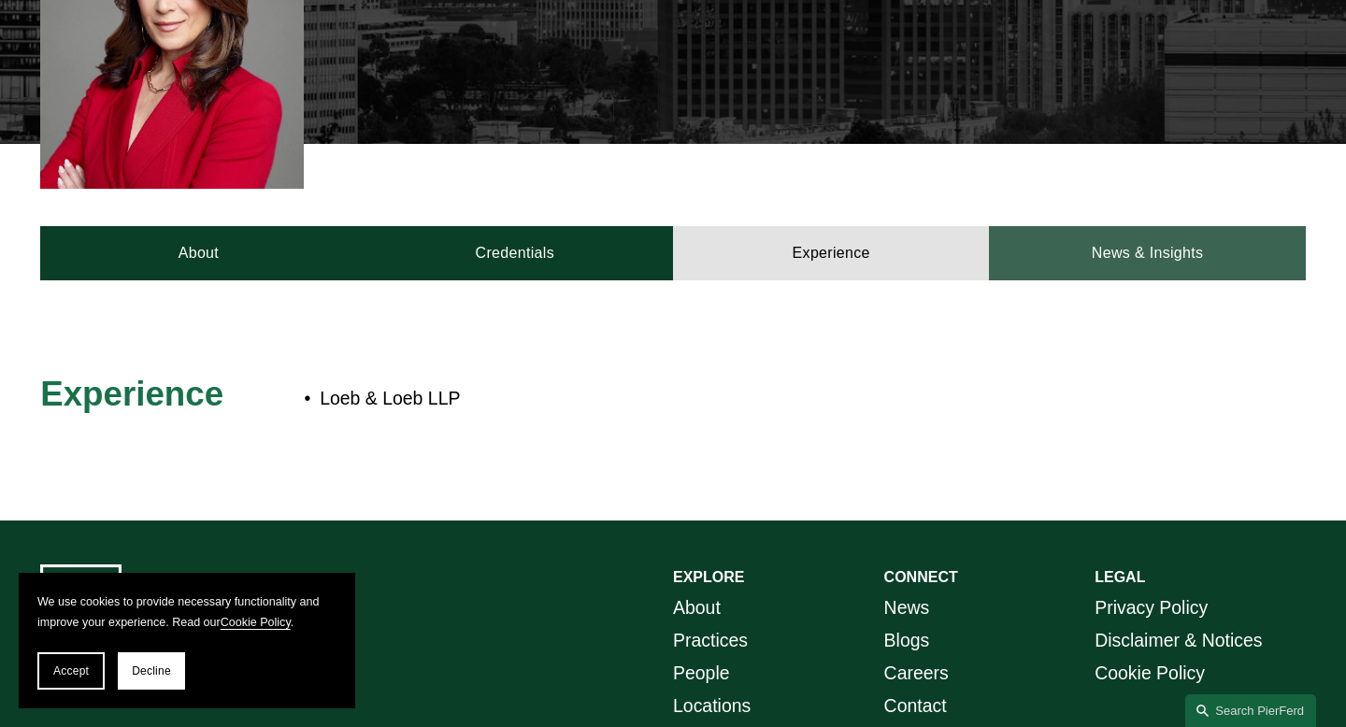
click at [1008, 226] on link "News & Insights" at bounding box center [1147, 253] width 316 height 54
